Goal: Book appointment/travel/reservation

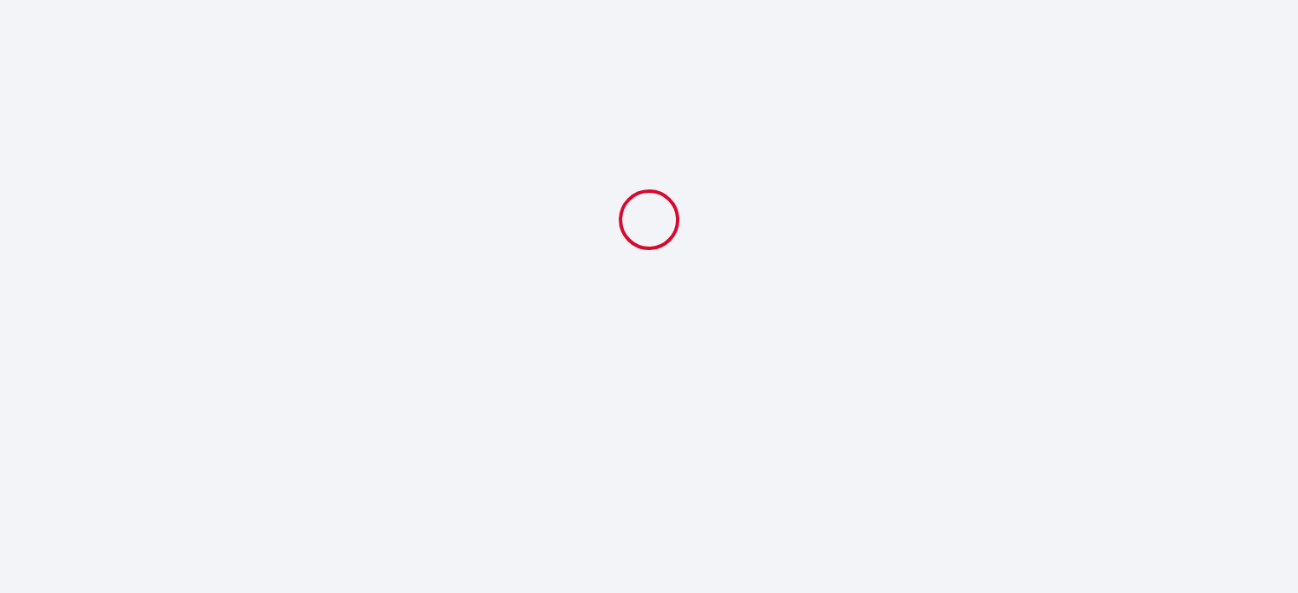
select select
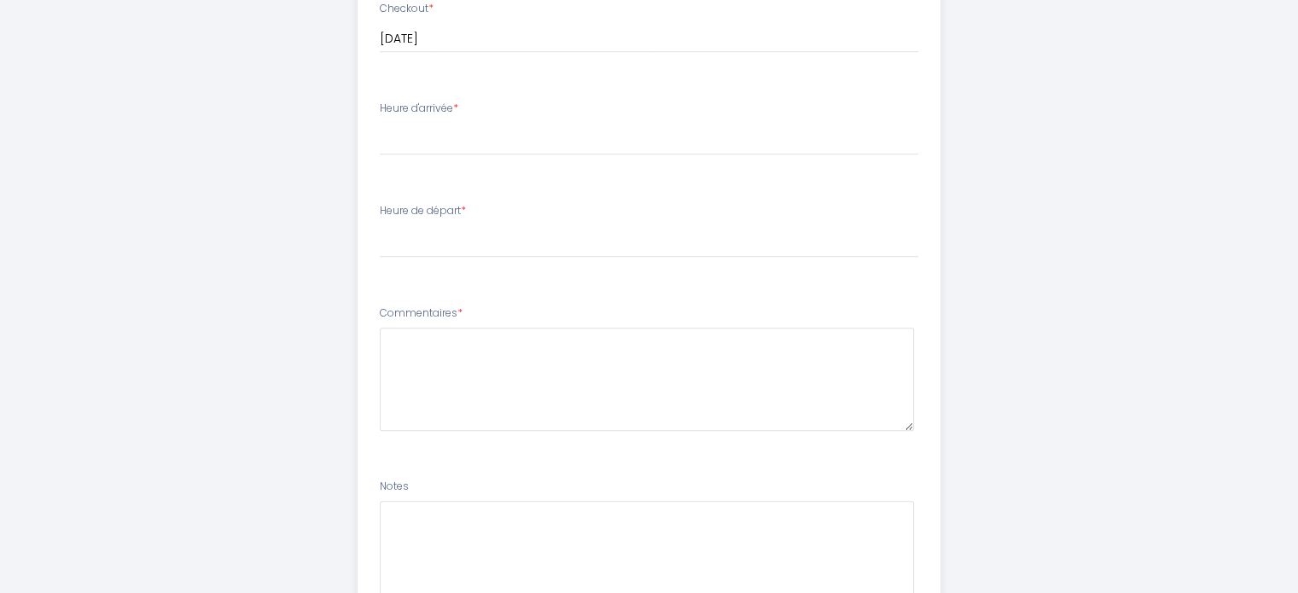
scroll to position [861, 0]
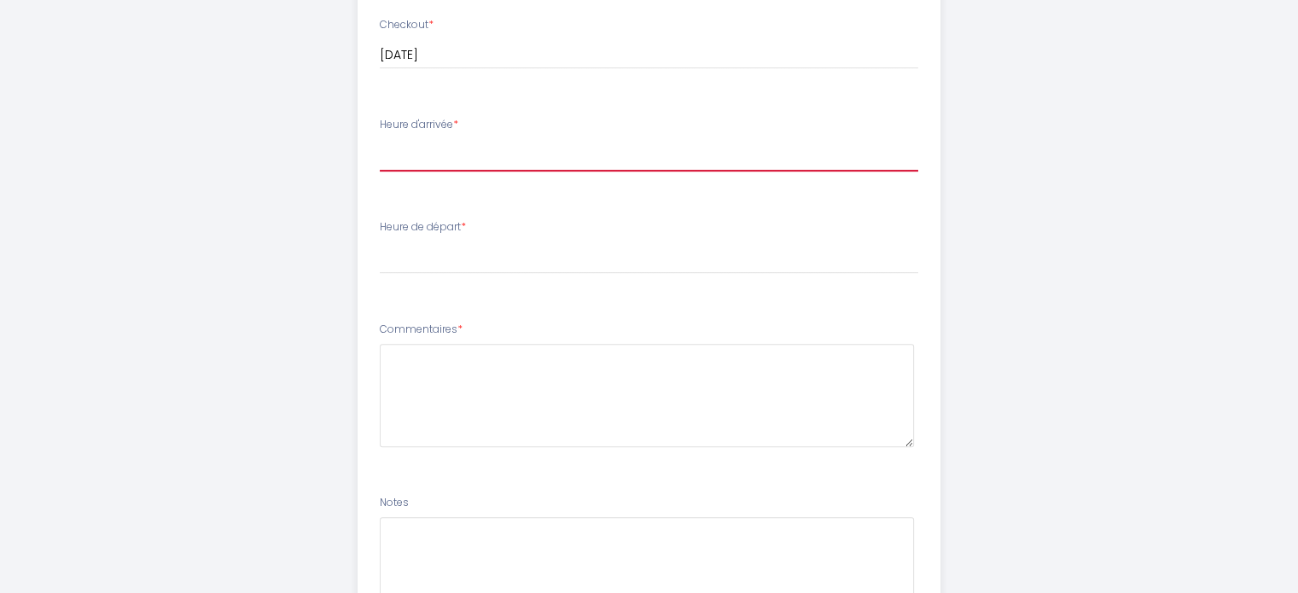
click at [552, 169] on select "17:00 17:30 18:00 18:30 19:00 19:30 20:00 20:30 21:00 21:30 22:00" at bounding box center [649, 155] width 539 height 32
click at [536, 166] on select "17:00 17:30 18:00 18:30 19:00 19:30 20:00 20:30 21:00 21:30 22:00" at bounding box center [649, 155] width 539 height 32
select select "17:00"
click at [380, 139] on select "17:00 17:30 18:00 18:30 19:00 19:30 20:00 20:30 21:00 21:30 22:00" at bounding box center [649, 155] width 539 height 32
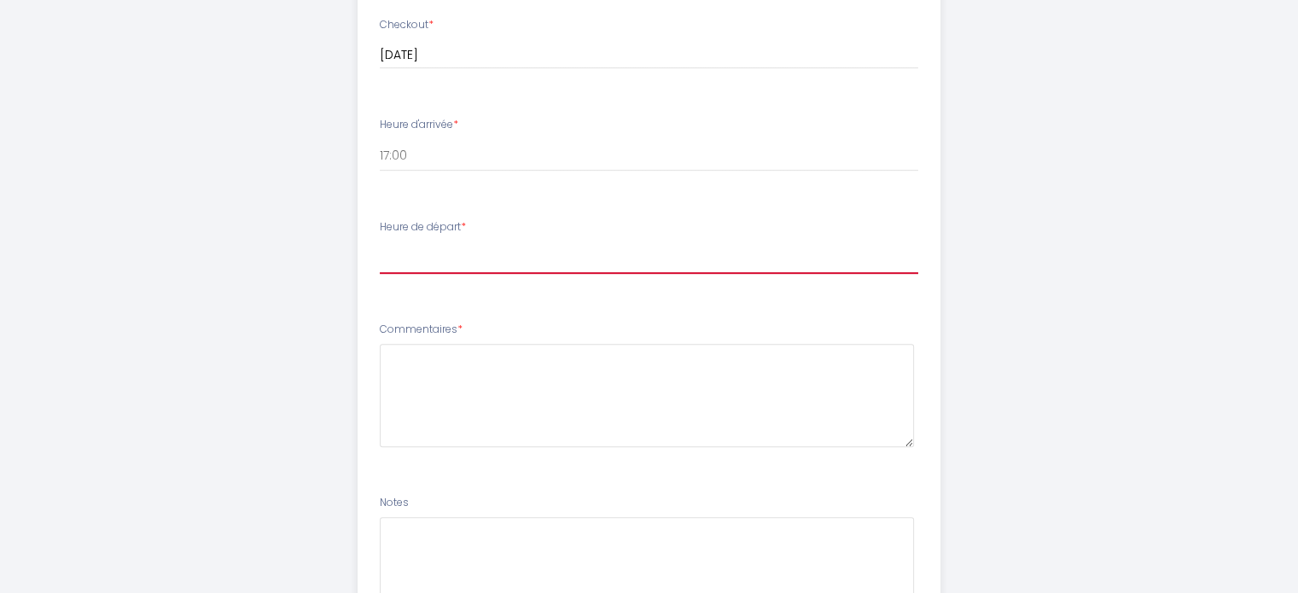
click at [509, 248] on select "00:00 00:30 01:00 01:30 02:00 02:30 03:00 03:30 04:00 04:30 05:00 05:30 06:00 0…" at bounding box center [649, 258] width 539 height 32
select select "10:00"
click at [380, 242] on select "00:00 00:30 01:00 01:30 02:00 02:30 03:00 03:30 04:00 04:30 05:00 05:30 06:00 0…" at bounding box center [649, 258] width 539 height 32
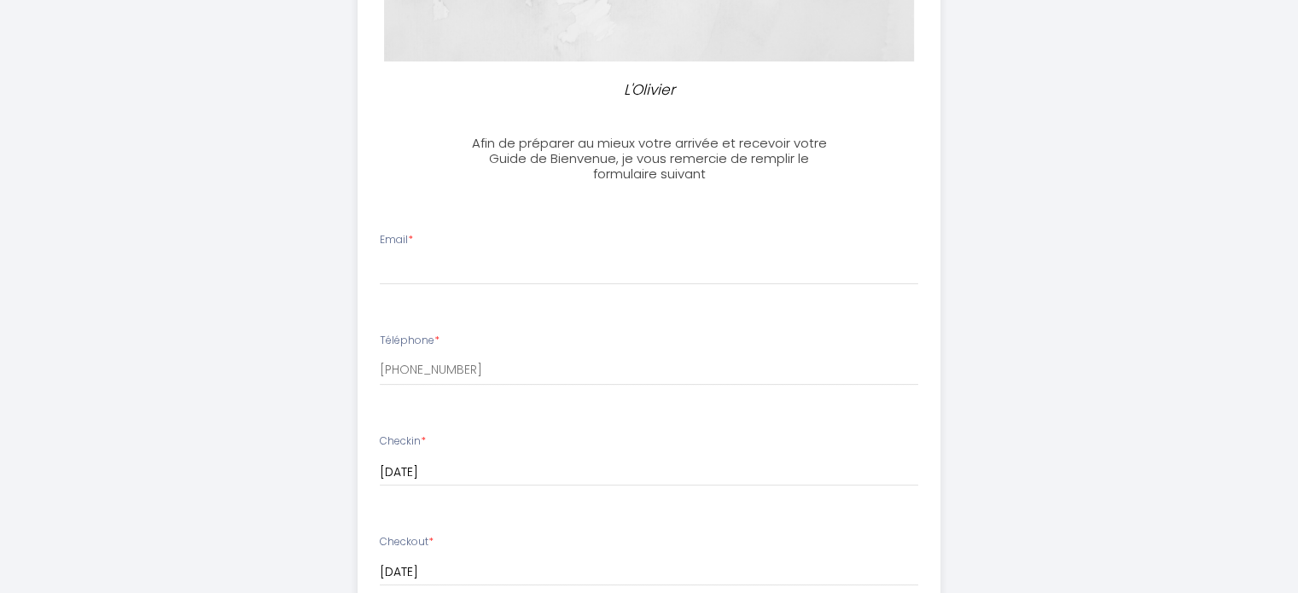
scroll to position [349, 0]
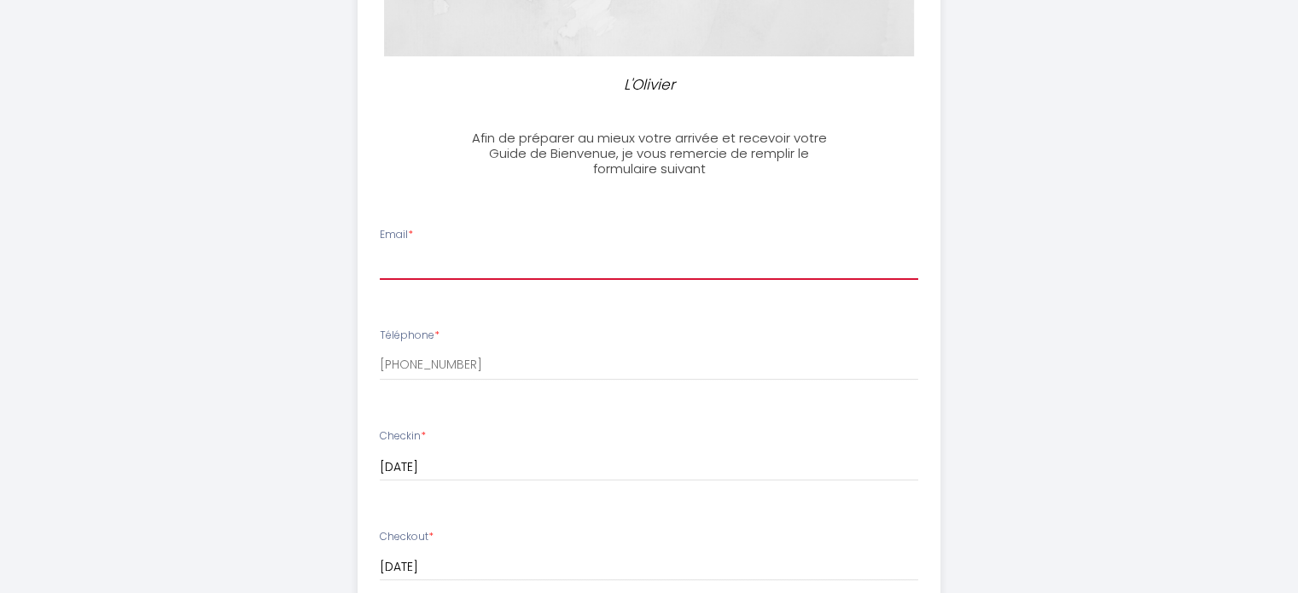
click at [504, 264] on input "Email *" at bounding box center [649, 264] width 539 height 31
type input "[EMAIL_ADDRESS][DOMAIN_NAME]"
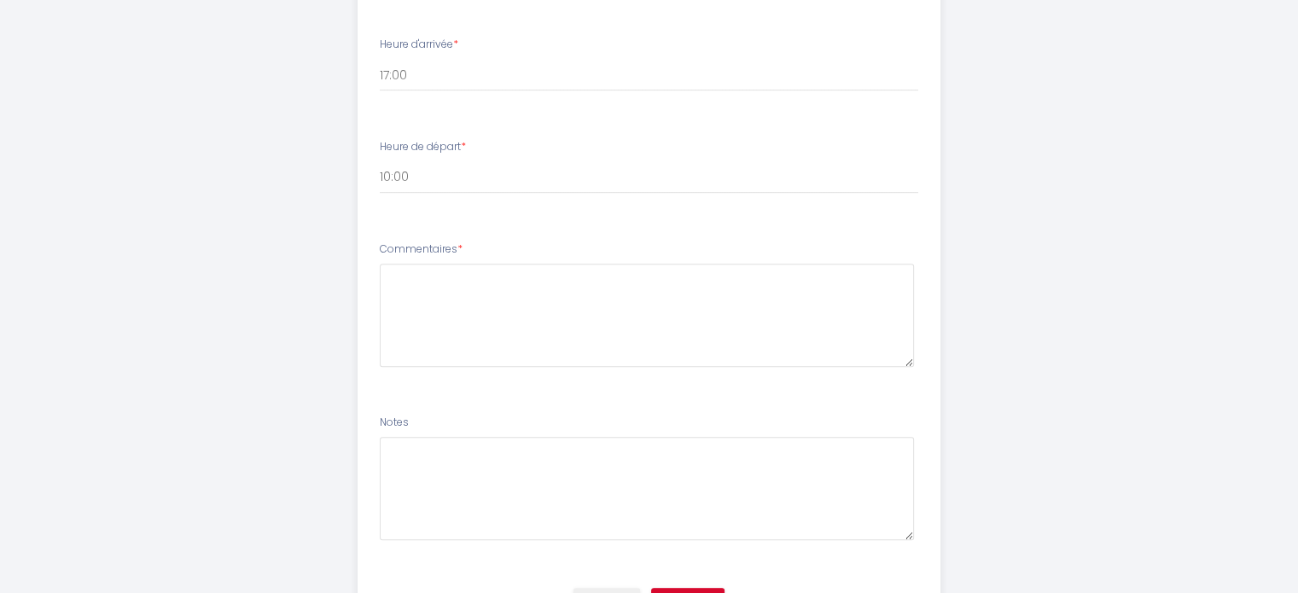
scroll to position [947, 0]
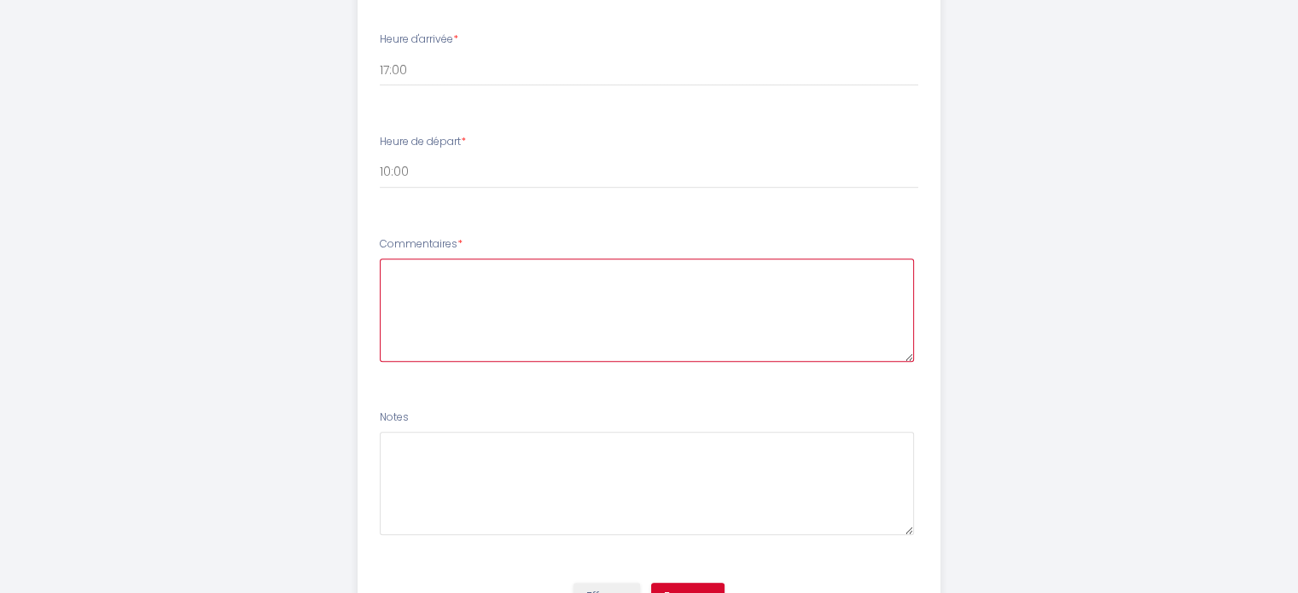
click at [580, 272] on textarea at bounding box center [647, 310] width 534 height 103
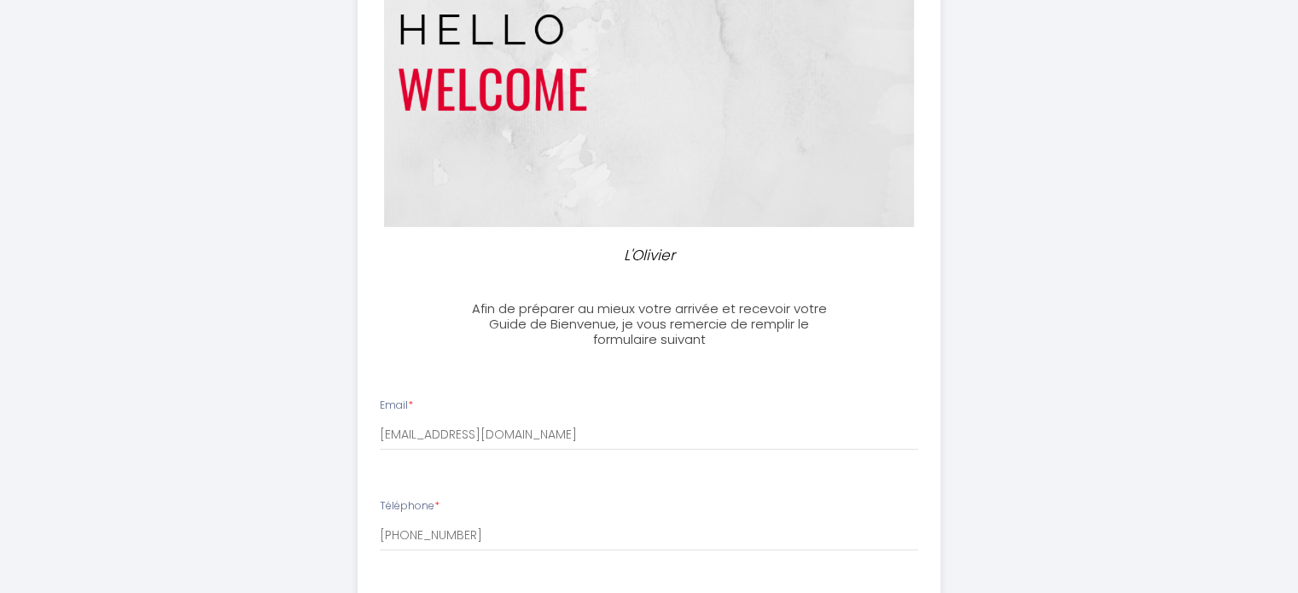
scroll to position [1032, 0]
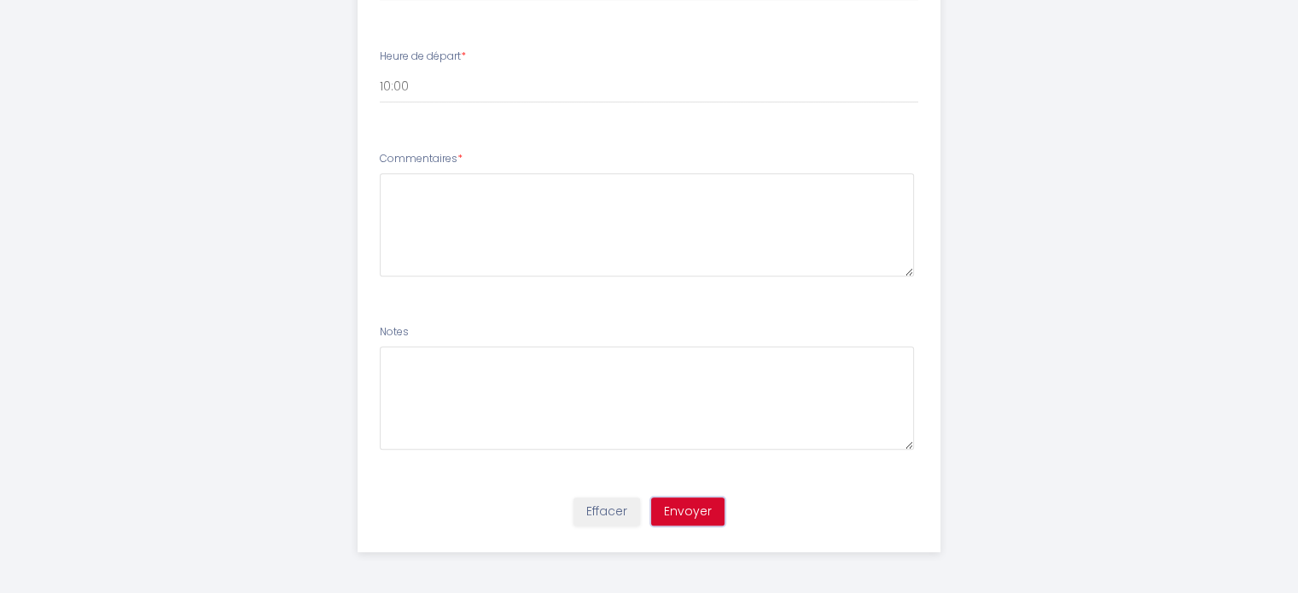
click at [674, 507] on button "Envoyer" at bounding box center [687, 512] width 73 height 29
click at [649, 243] on textarea at bounding box center [647, 224] width 534 height 103
paste textarea "Rien merci"
paste textarea "Ce sera juste moi et un ami, merci"
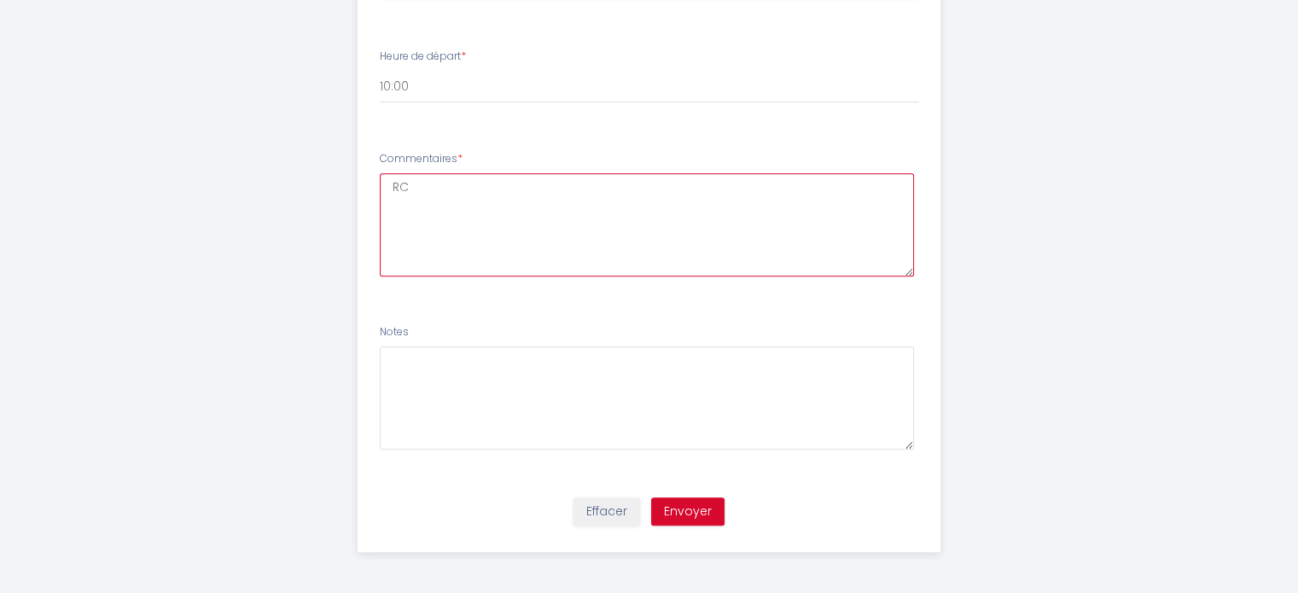
type textarea "R"
paste textarea "Ce sera juste moi et un ami, merci"
click at [731, 235] on textarea "Ce sera juste moi et un amie, merci" at bounding box center [647, 224] width 534 height 103
type textarea "Ce sera juste moi et un amie, merci"
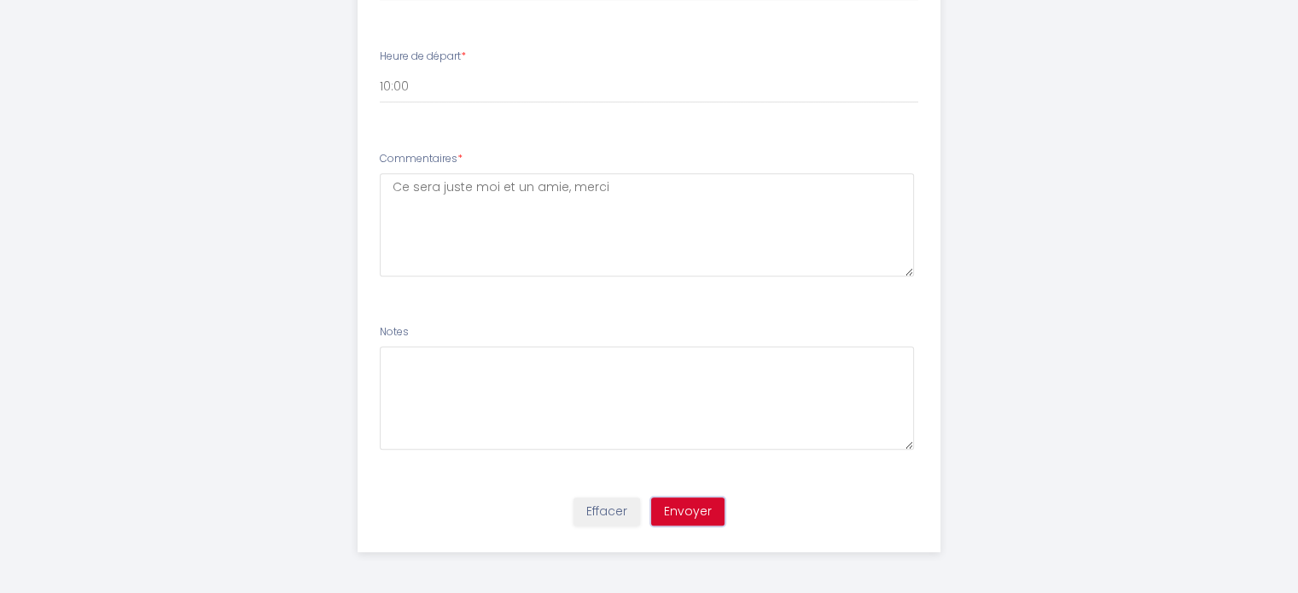
click at [700, 518] on button "Envoyer" at bounding box center [687, 512] width 73 height 29
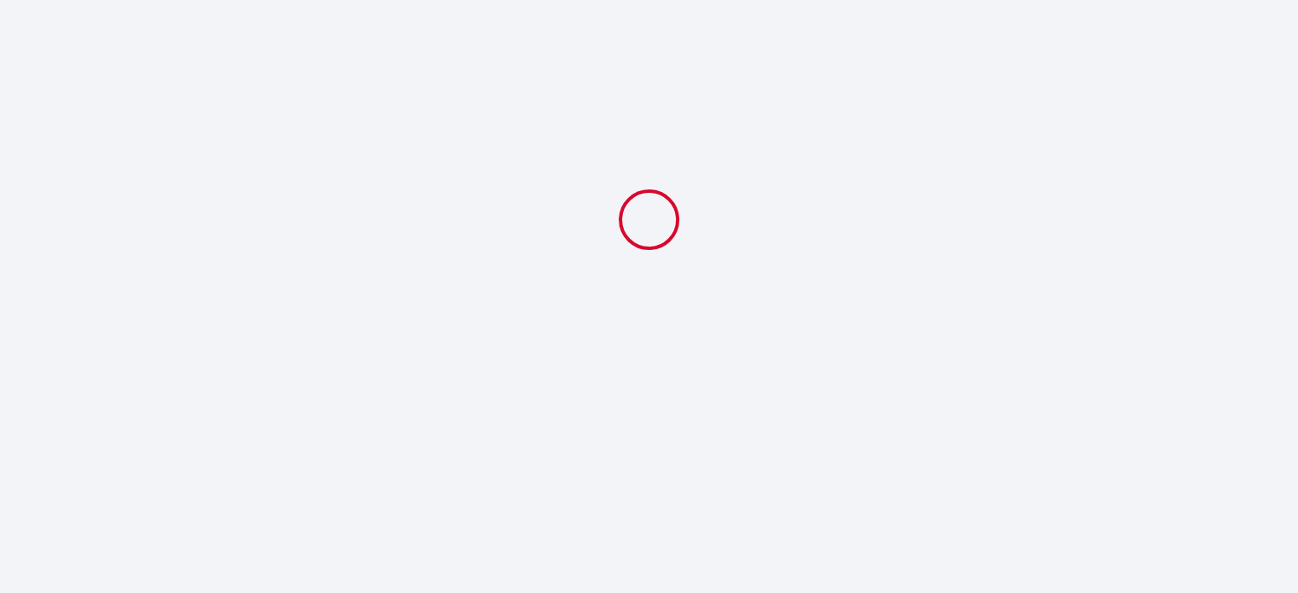
select select "10:00"
